Goal: Information Seeking & Learning: Learn about a topic

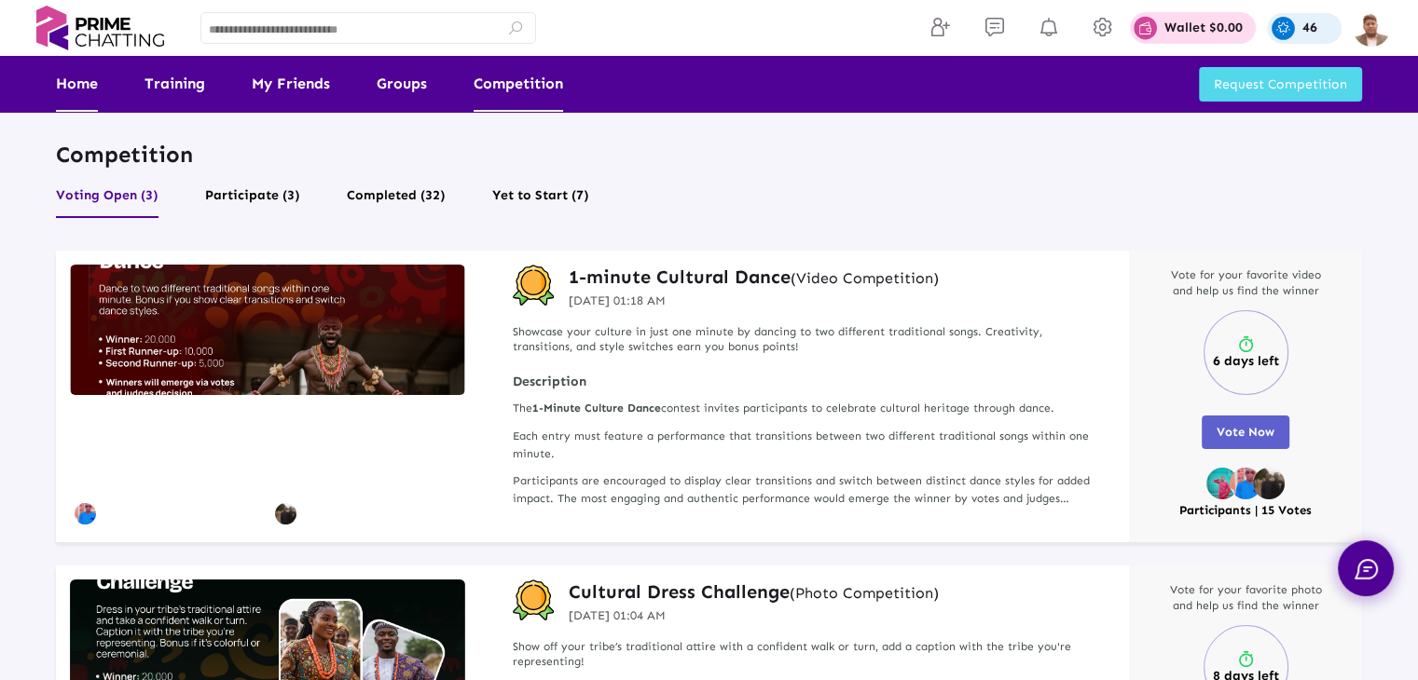
click at [82, 94] on link "Home" at bounding box center [77, 84] width 42 height 56
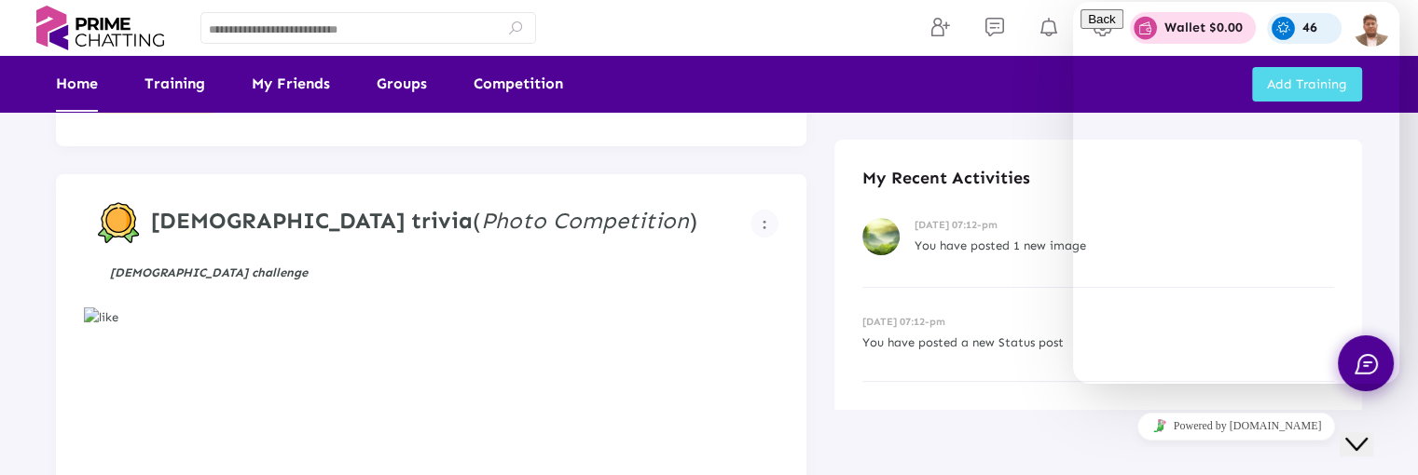
scroll to position [280, 0]
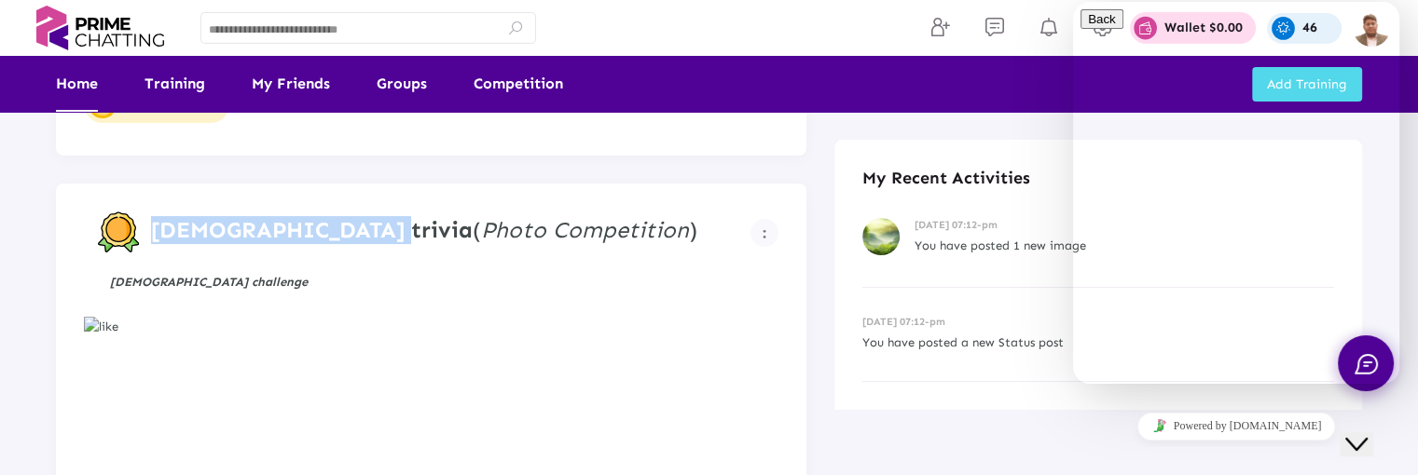
drag, startPoint x: 145, startPoint y: 228, endPoint x: 340, endPoint y: 213, distance: 195.5
click at [340, 213] on figure "Christianity trivia ( Photo Competition )" at bounding box center [424, 233] width 652 height 42
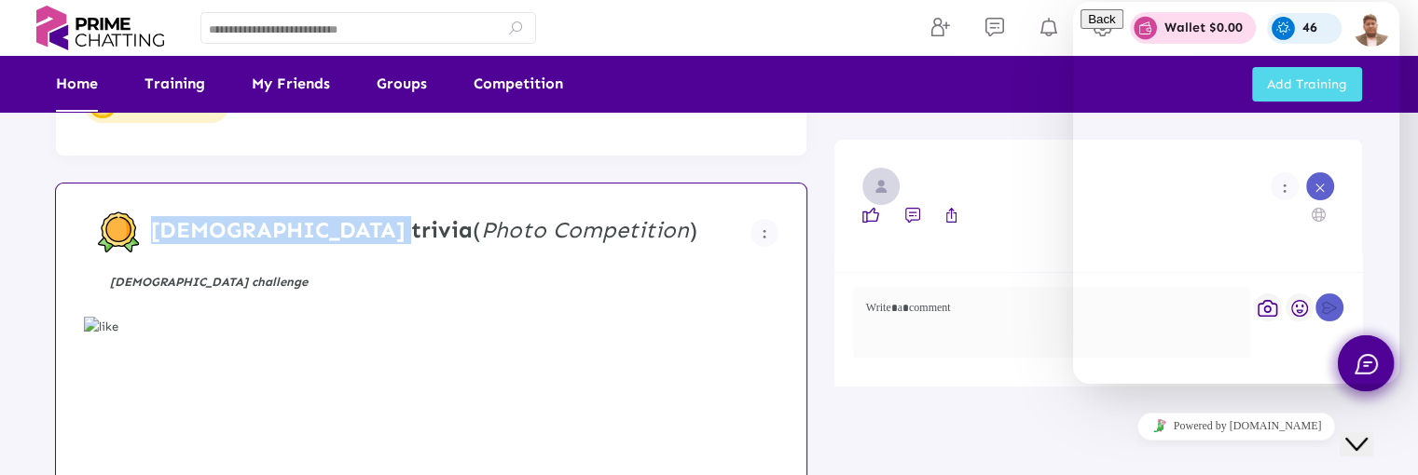
copy strong "[DEMOGRAPHIC_DATA] trivia"
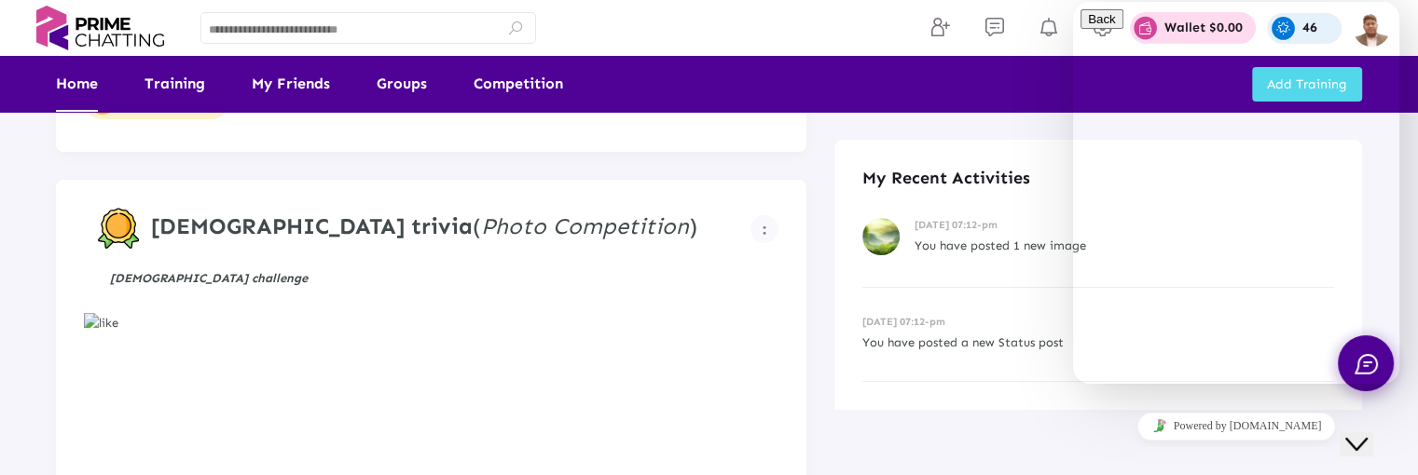
scroll to position [280, 0]
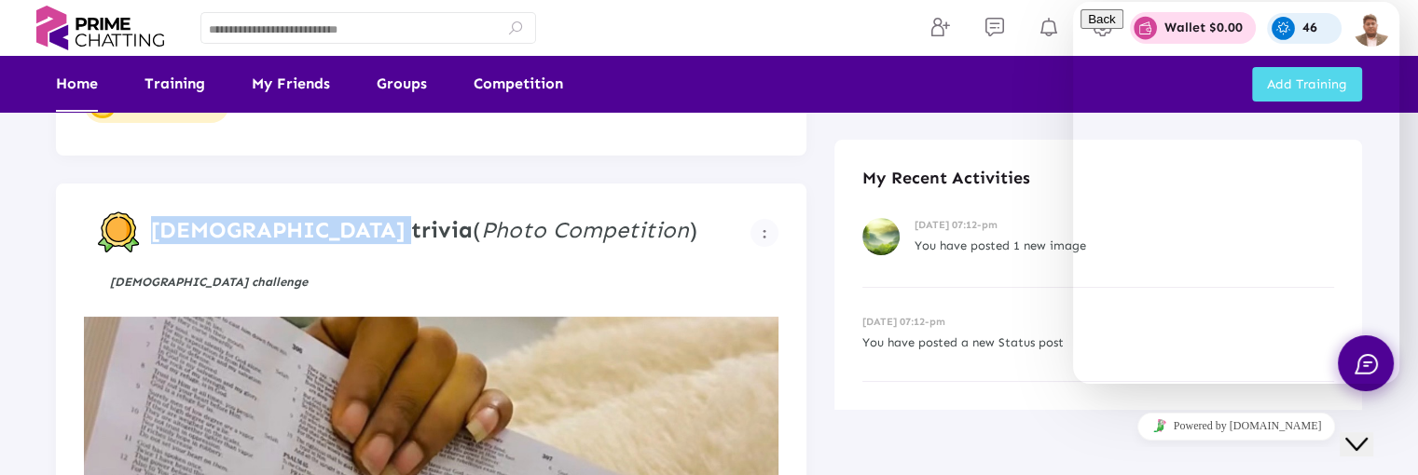
drag, startPoint x: 149, startPoint y: 230, endPoint x: 347, endPoint y: 217, distance: 198.0
click at [347, 217] on figure "[DEMOGRAPHIC_DATA] trivia ( Photo Competition )" at bounding box center [424, 233] width 652 height 42
copy strong "[DEMOGRAPHIC_DATA] trivia"
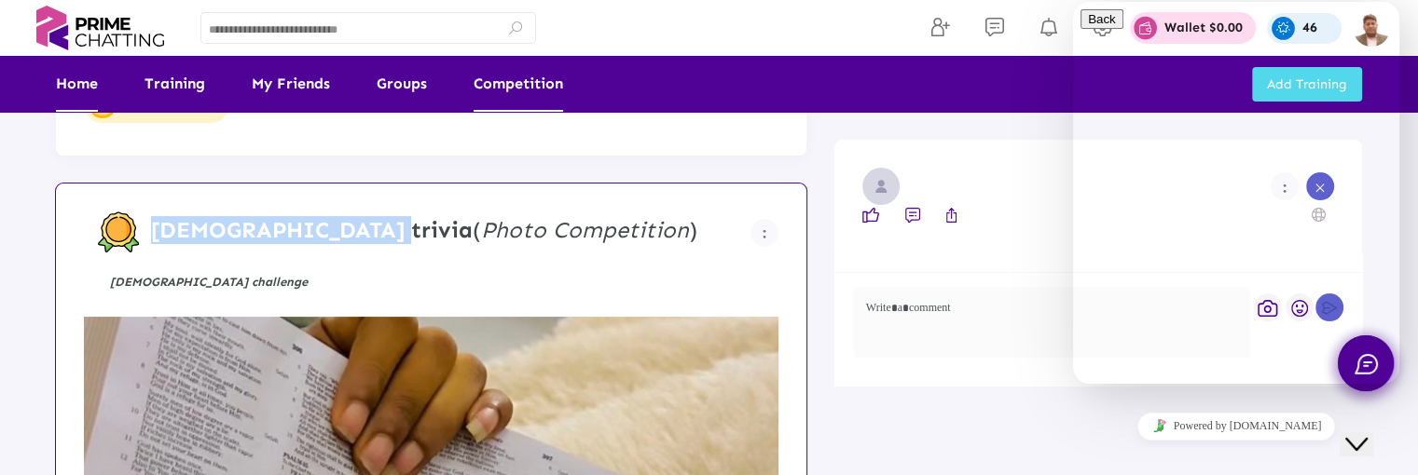
click at [526, 90] on link "Competition" at bounding box center [518, 84] width 89 height 56
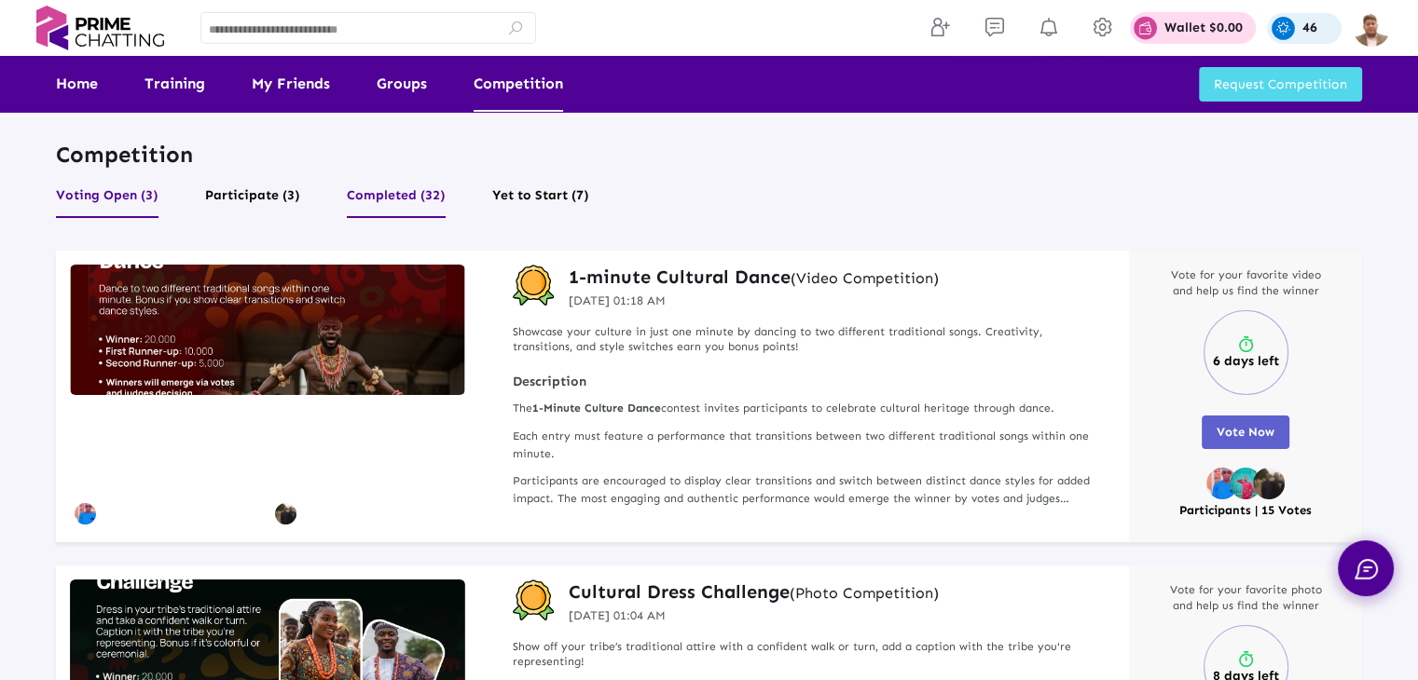
click at [421, 202] on button "Completed (32)" at bounding box center [396, 200] width 99 height 35
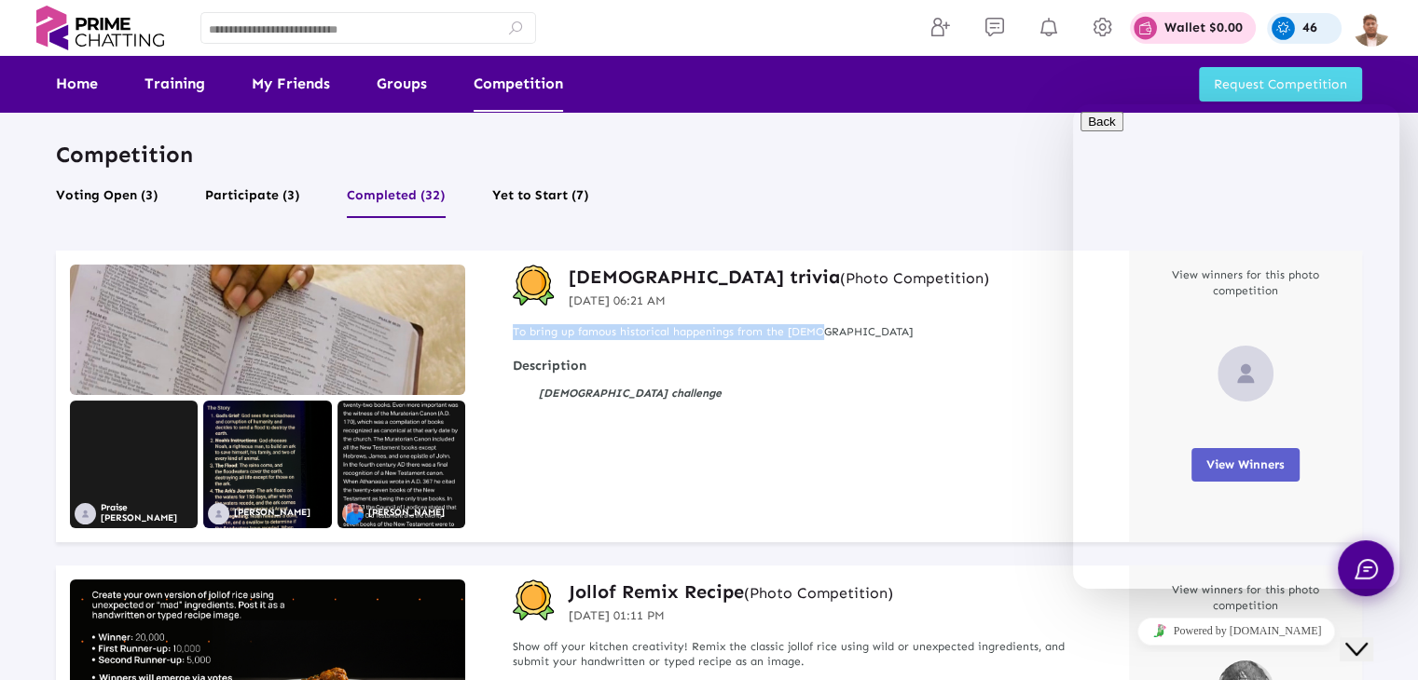
drag, startPoint x: 511, startPoint y: 332, endPoint x: 824, endPoint y: 313, distance: 313.7
click at [824, 313] on div "Christianity trivia (Photo Competition) 12 Sep 2025 06:21 AM To bring up famous…" at bounding box center [807, 397] width 644 height 292
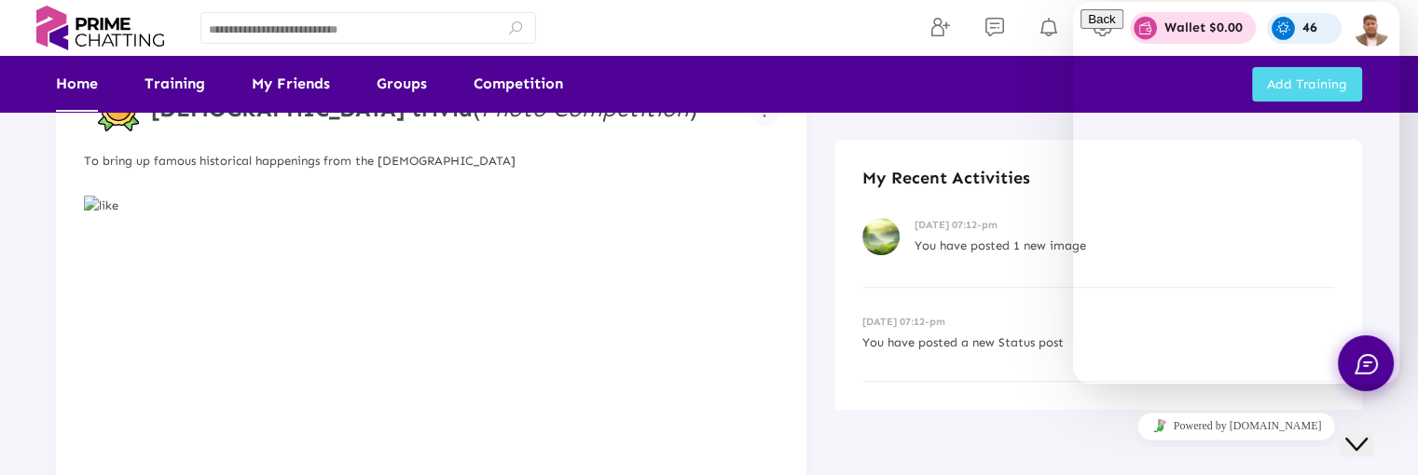
scroll to position [280, 0]
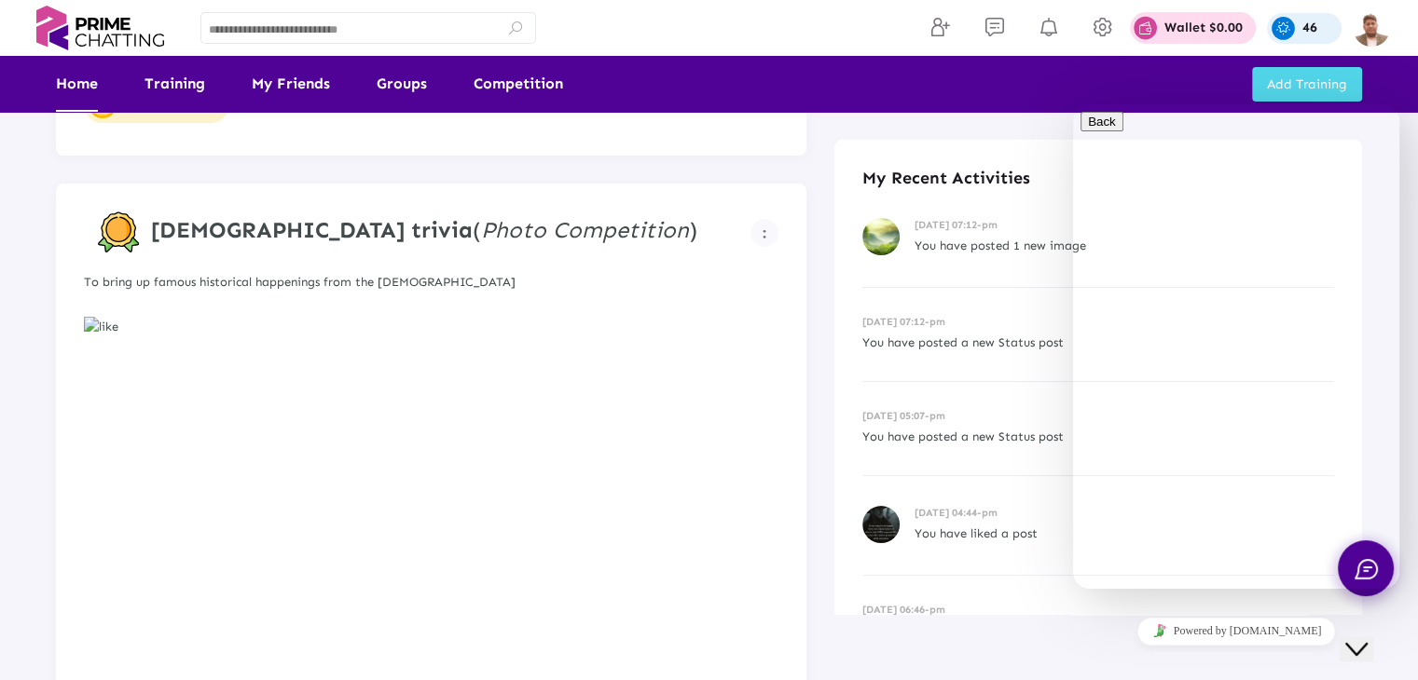
click at [1367, 474] on icon "Chat widget" at bounding box center [1356, 649] width 22 height 13
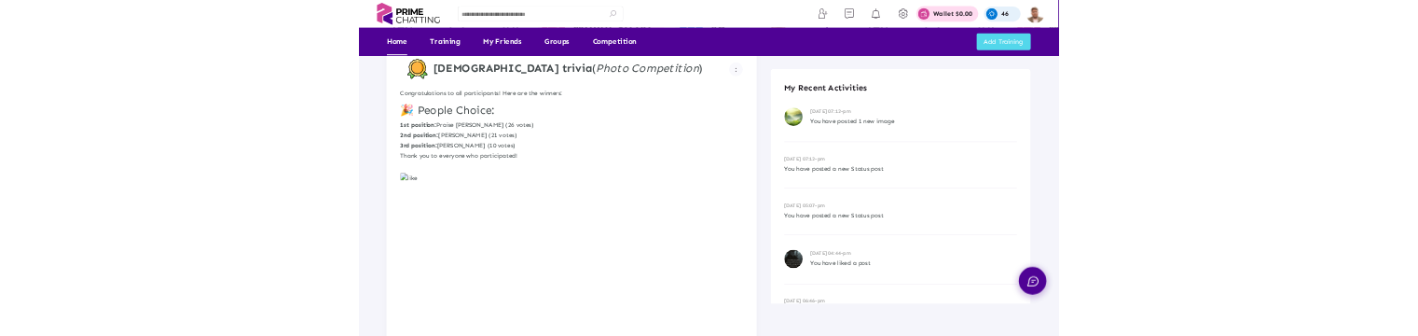
scroll to position [280, 0]
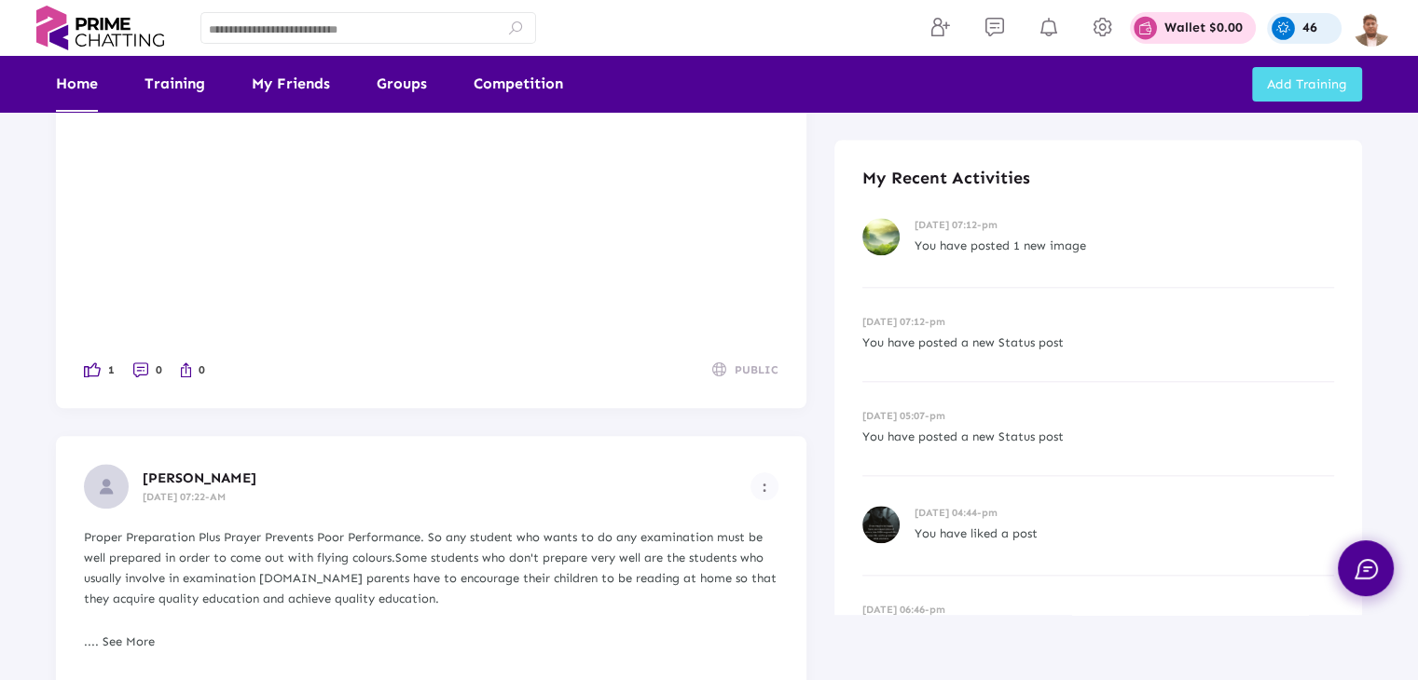
scroll to position [1585, 0]
